Goal: Use online tool/utility: Utilize a website feature to perform a specific function

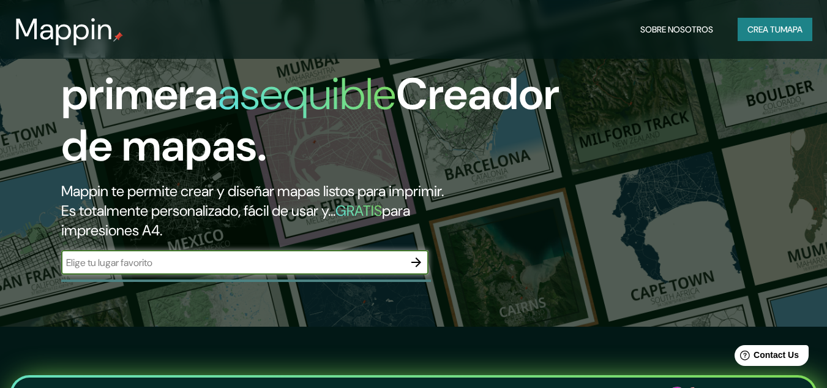
click at [150, 261] on input "text" at bounding box center [232, 262] width 343 height 14
paste input "Cra 5 #10-54"
type input "Cra 5 #10-54"
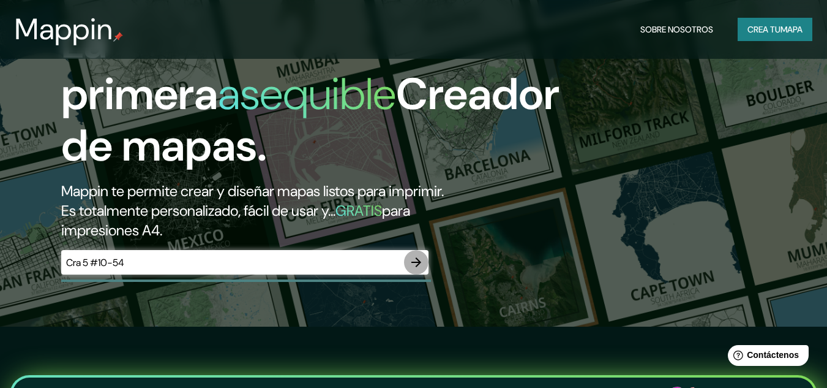
click at [424, 268] on button "button" at bounding box center [416, 262] width 24 height 24
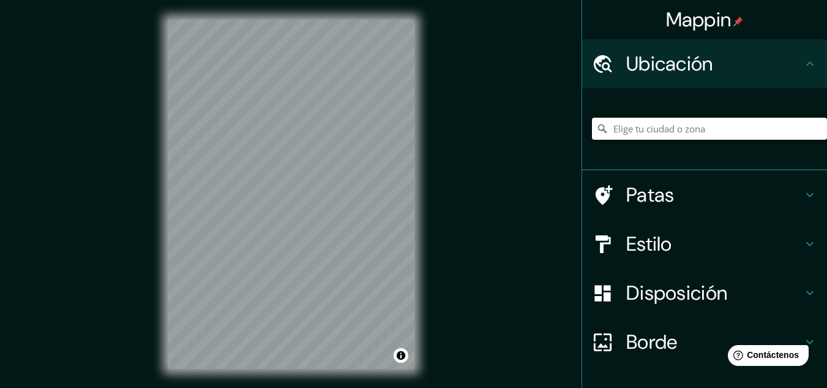
click at [708, 135] on input "Elige tu ciudad o zona" at bounding box center [709, 129] width 235 height 22
paste input "Cra 5 #10-54"
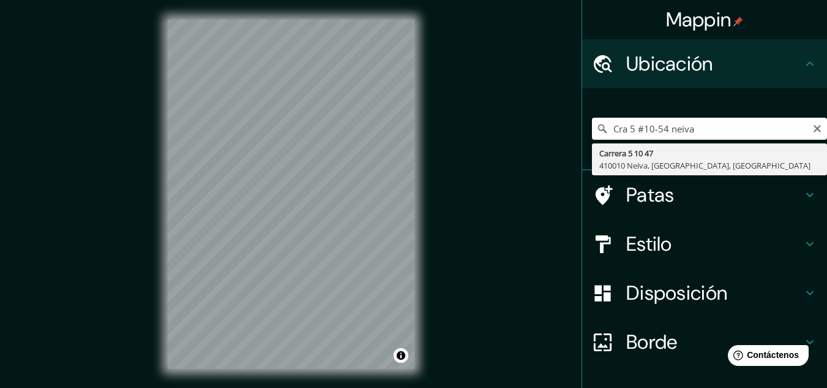
type input "[STREET_ADDRESS]"
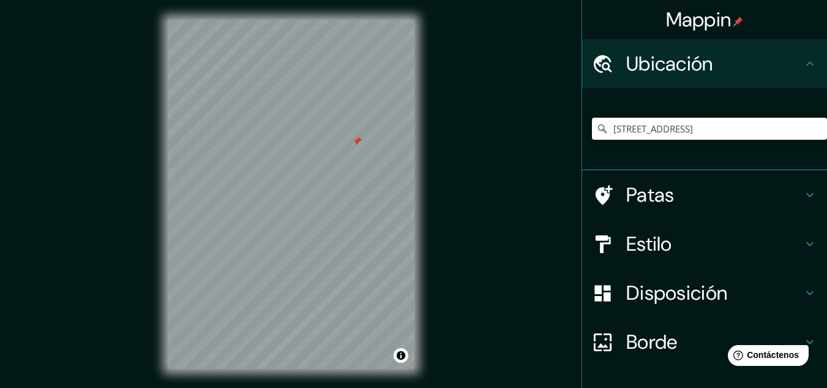
drag, startPoint x: 344, startPoint y: 149, endPoint x: 361, endPoint y: 140, distance: 18.6
click at [361, 140] on div at bounding box center [357, 141] width 10 height 10
